Goal: Information Seeking & Learning: Learn about a topic

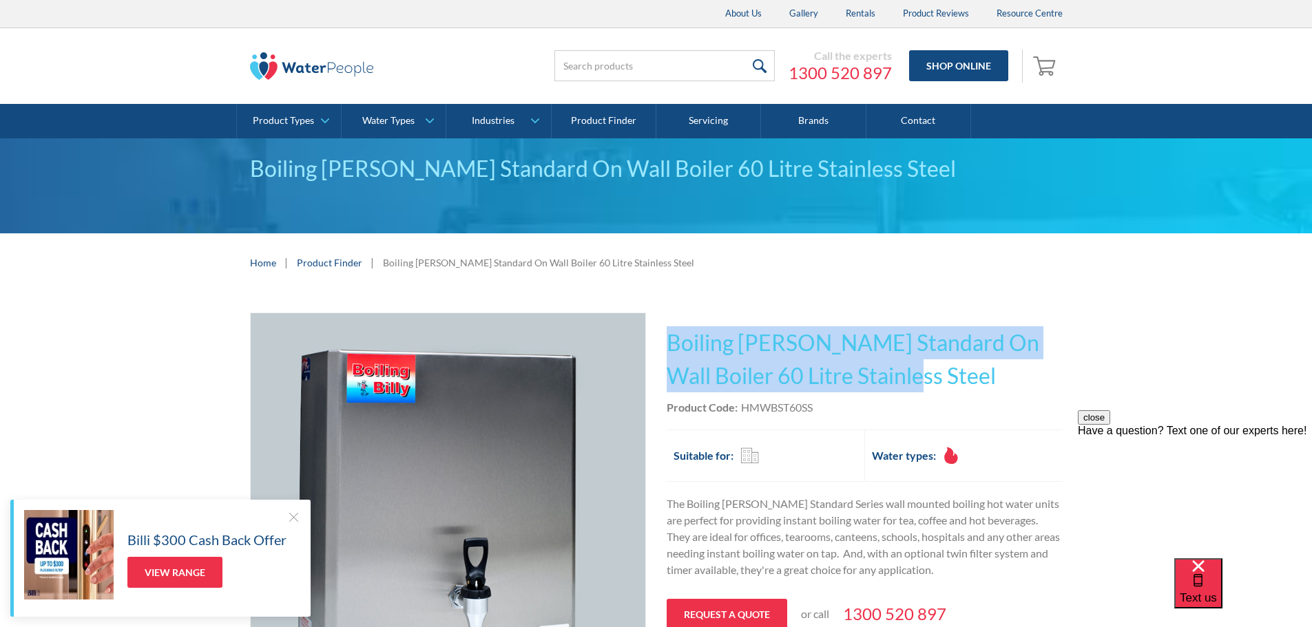
drag, startPoint x: 731, startPoint y: 349, endPoint x: 672, endPoint y: 337, distance: 59.8
click at [660, 344] on div "Play video Fits Most Brands Best Seller No items found. This tap design is incl…" at bounding box center [656, 514] width 813 height 403
copy h1 "Boiling [PERSON_NAME] Standard On Wall Boiler 60 Litre Stainless Steel"
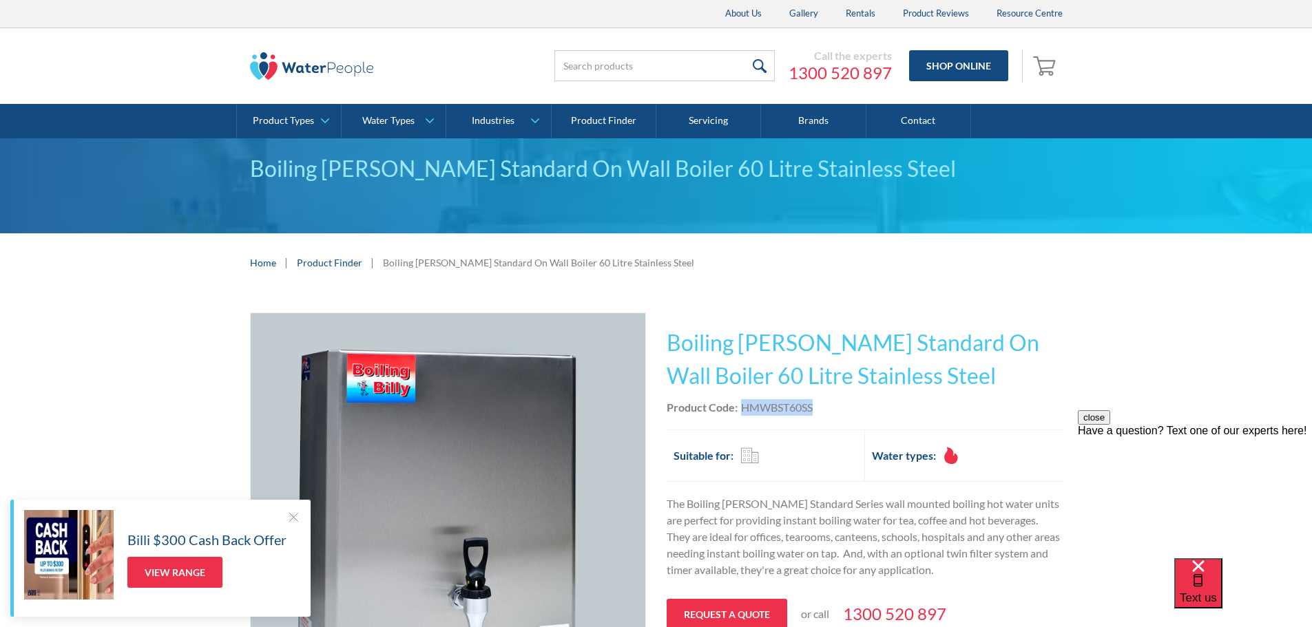
drag, startPoint x: 803, startPoint y: 410, endPoint x: 742, endPoint y: 408, distance: 61.3
click at [742, 408] on div "Product Code: HMWBST60SS" at bounding box center [865, 407] width 396 height 17
copy div "HMWBST60SS"
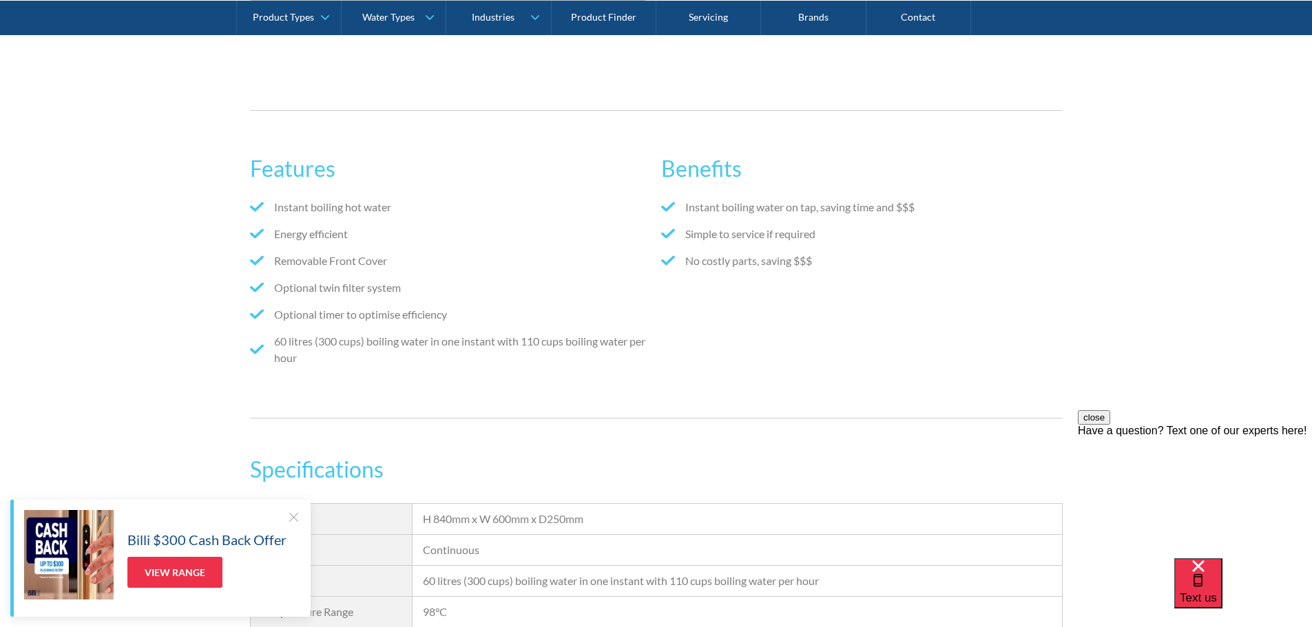
scroll to position [689, 0]
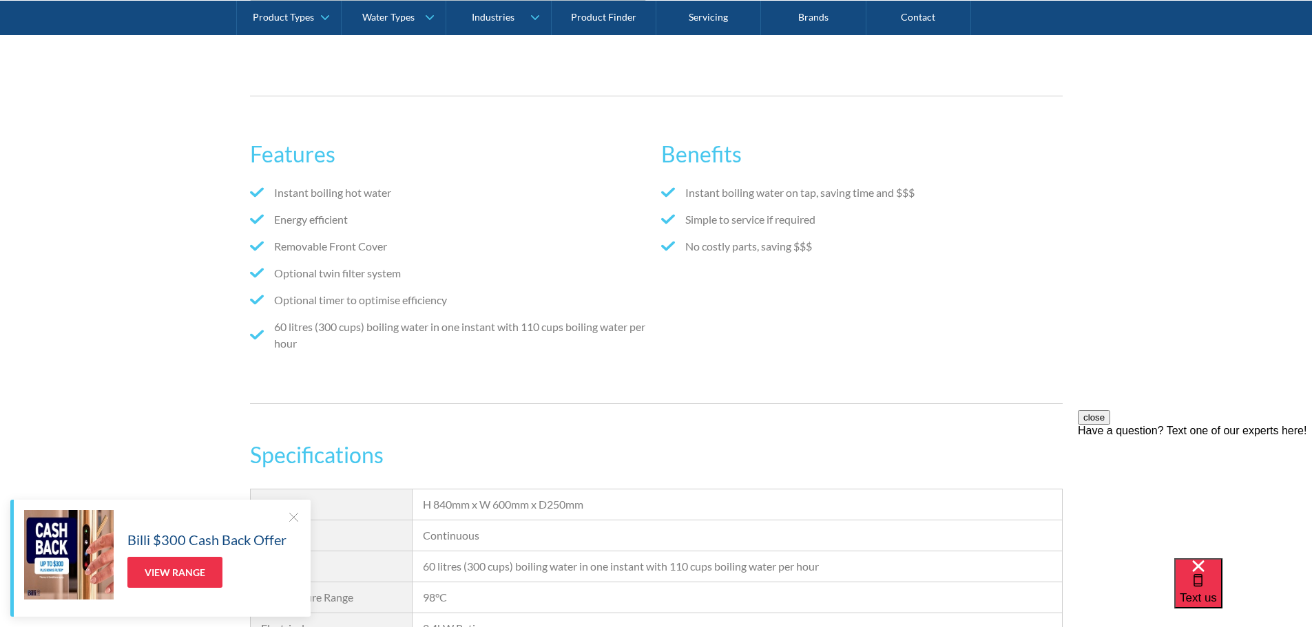
drag, startPoint x: 297, startPoint y: 512, endPoint x: 387, endPoint y: 486, distance: 93.8
click at [297, 511] on div at bounding box center [294, 517] width 14 height 14
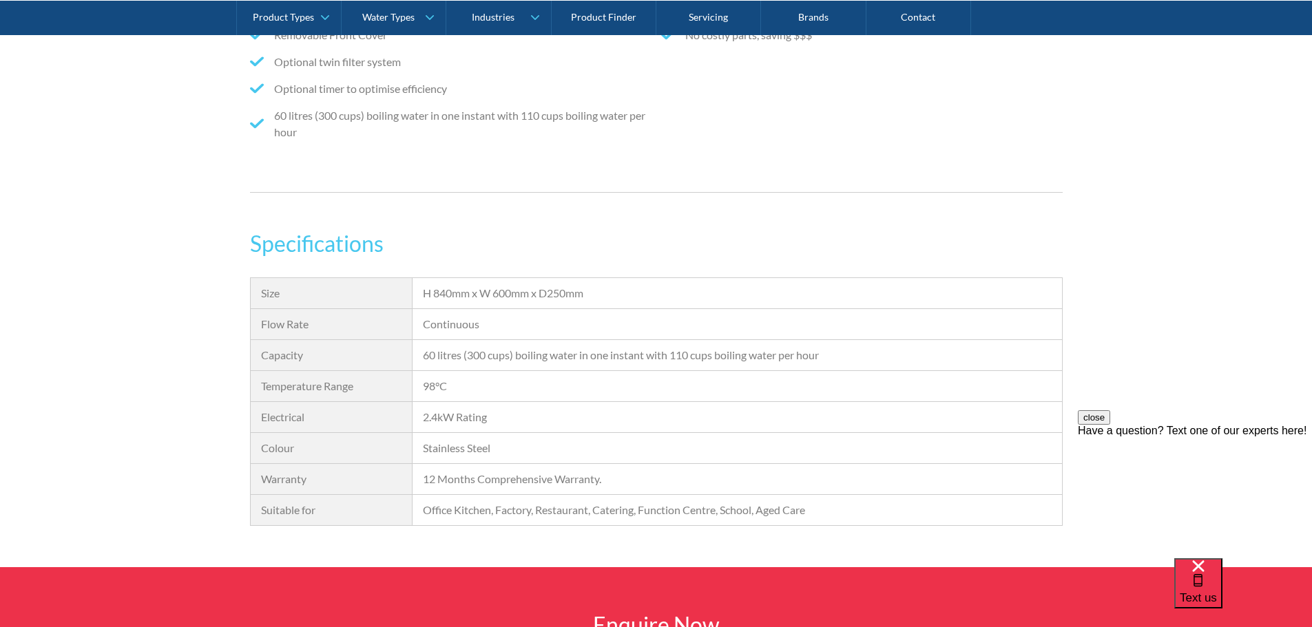
scroll to position [827, 0]
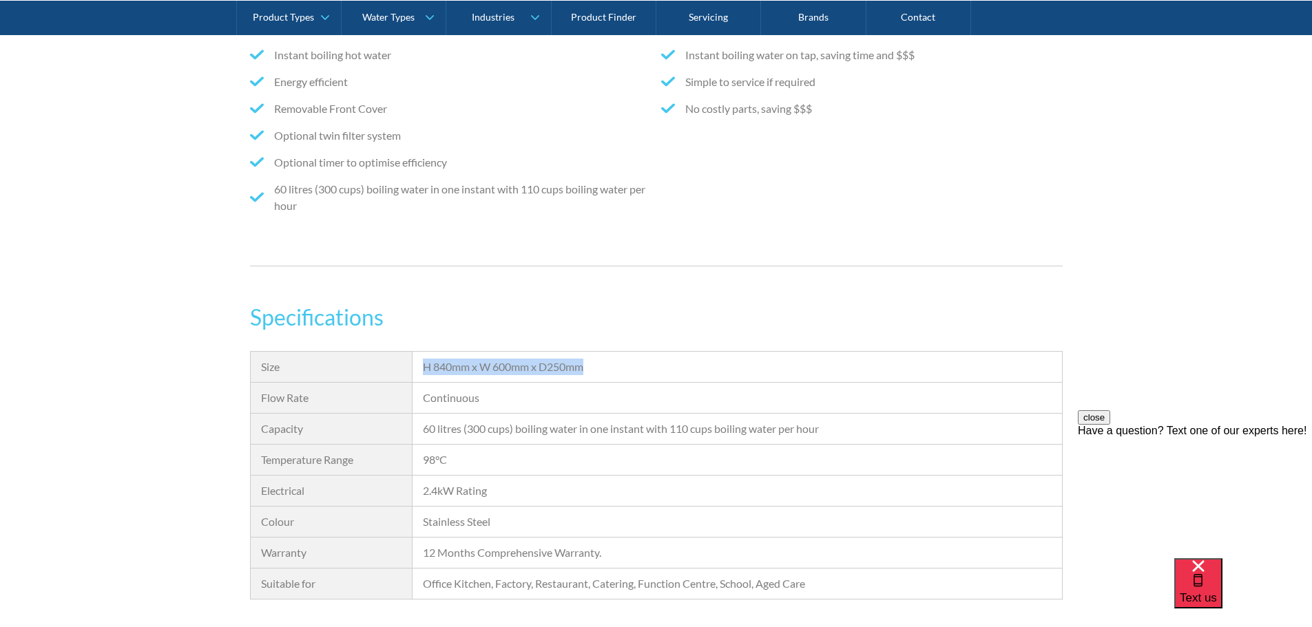
drag, startPoint x: 613, startPoint y: 374, endPoint x: 949, endPoint y: 320, distance: 340.5
click at [425, 366] on div "H 840mm x W 600mm x D250mm" at bounding box center [737, 367] width 628 height 17
copy div "H 840mm x W 600mm x D250mm"
click at [723, 376] on div "H 840mm x W 600mm x D250mm" at bounding box center [737, 367] width 649 height 31
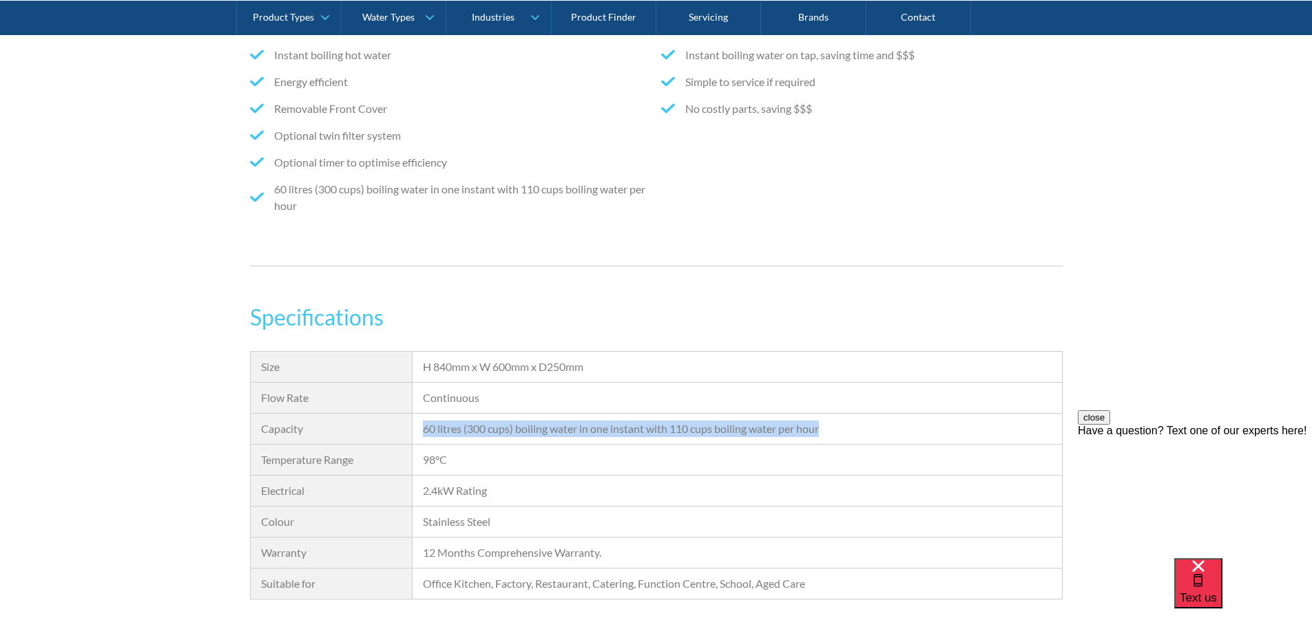
drag, startPoint x: 838, startPoint y: 427, endPoint x: 918, endPoint y: 353, distance: 109.2
click at [424, 430] on div "60 litres (300 cups) boiling water in one instant with 110 cups boiling water p…" at bounding box center [737, 429] width 628 height 17
copy div "60 litres (300 cups) boiling water in one instant with 110 cups boiling water p…"
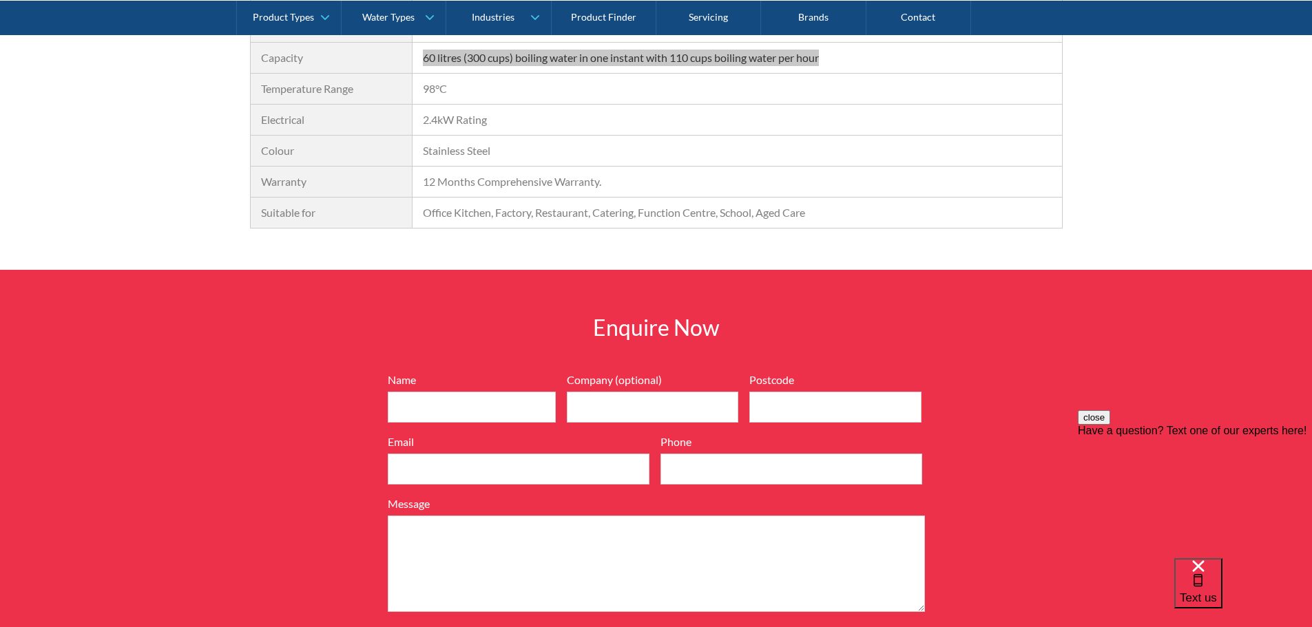
scroll to position [1378, 0]
